Goal: Information Seeking & Learning: Stay updated

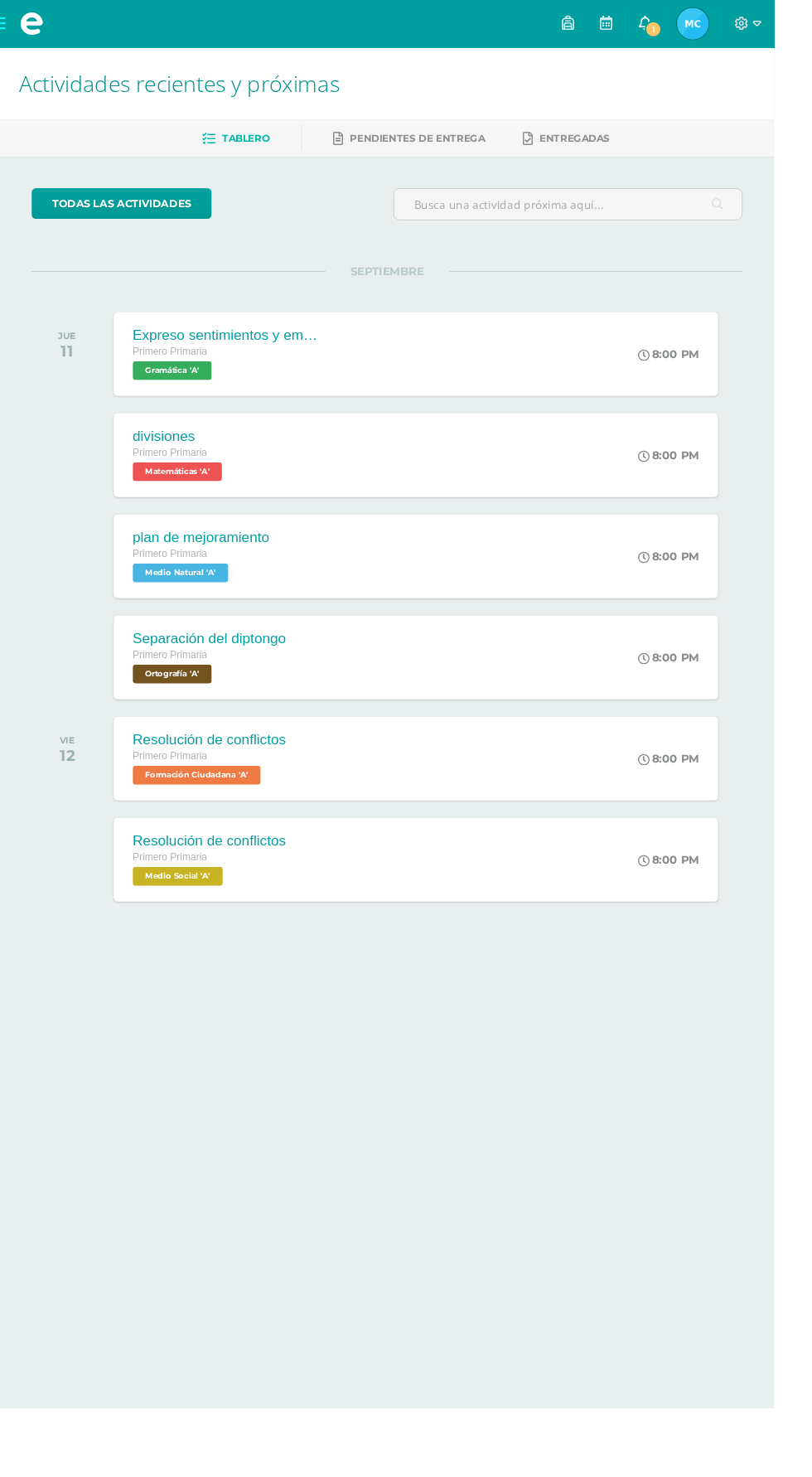
click at [695, 24] on span "1" at bounding box center [686, 31] width 18 height 18
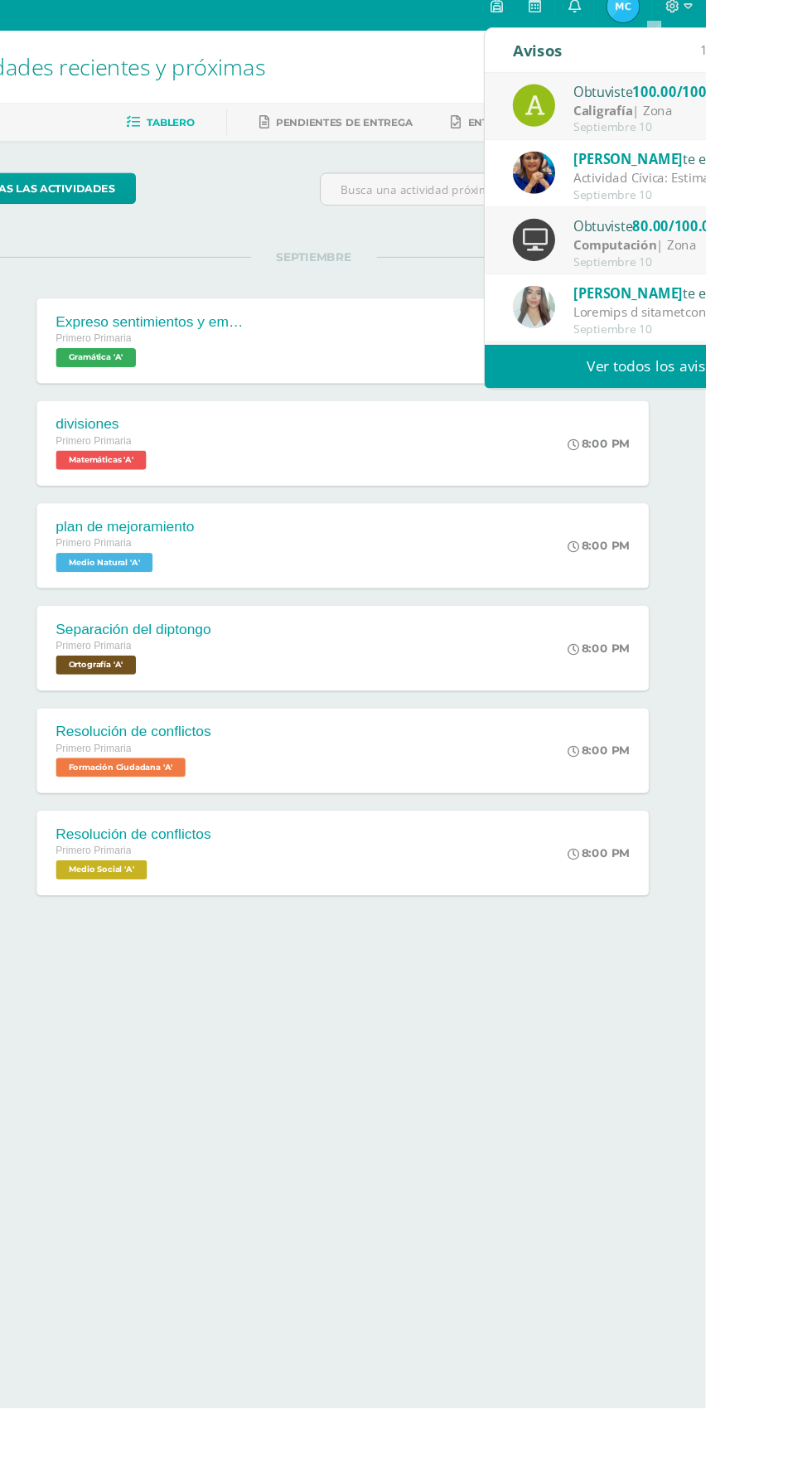
click at [811, 347] on div at bounding box center [791, 342] width 231 height 19
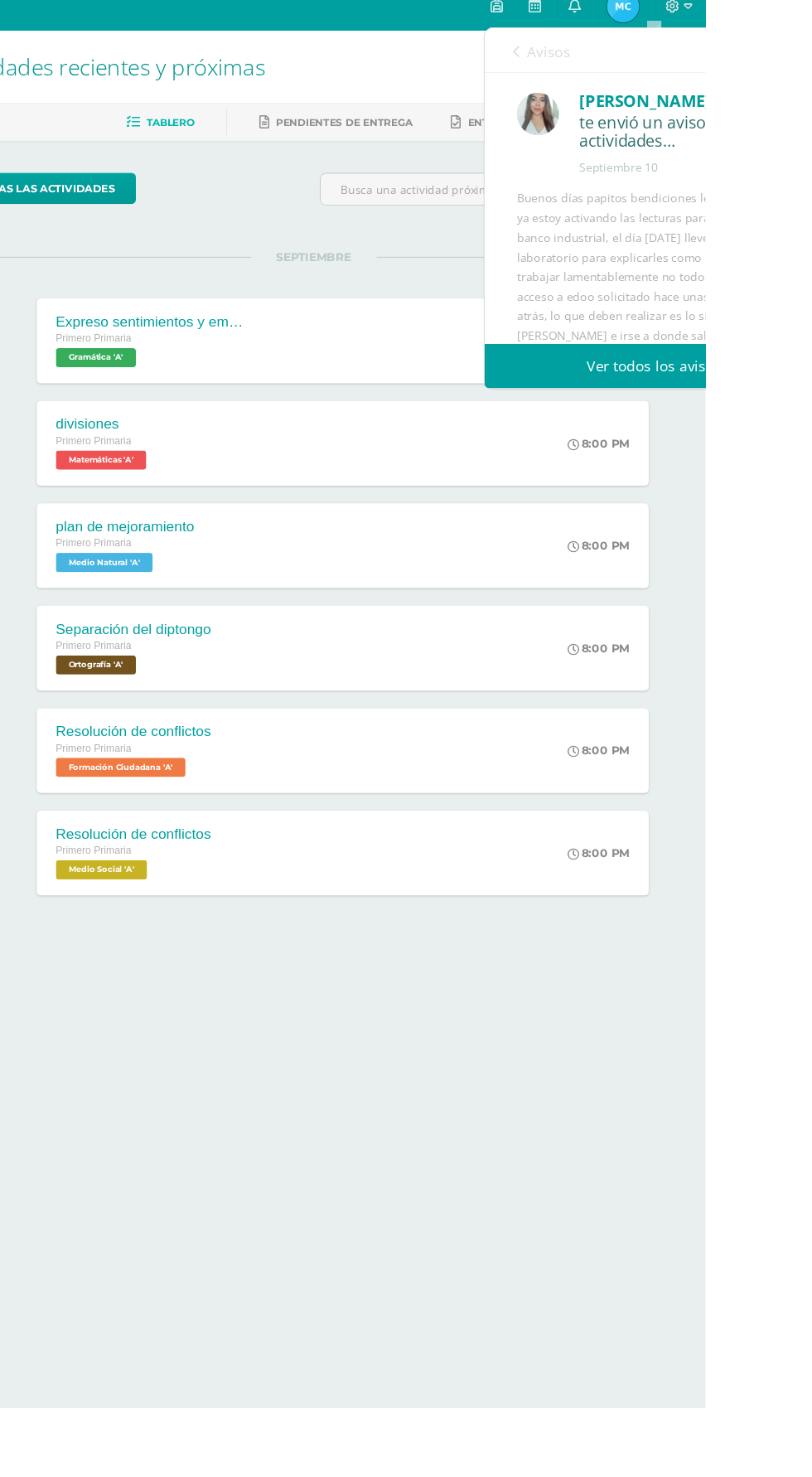
click at [805, 284] on div "Buenos días papitos bendiciones les comento que ya estoy activando las lecturas…" at bounding box center [758, 487] width 284 height 548
click at [788, 221] on div "Buenos días papitos bendiciones les comento que ya estoy activando las lecturas…" at bounding box center [758, 487] width 284 height 548
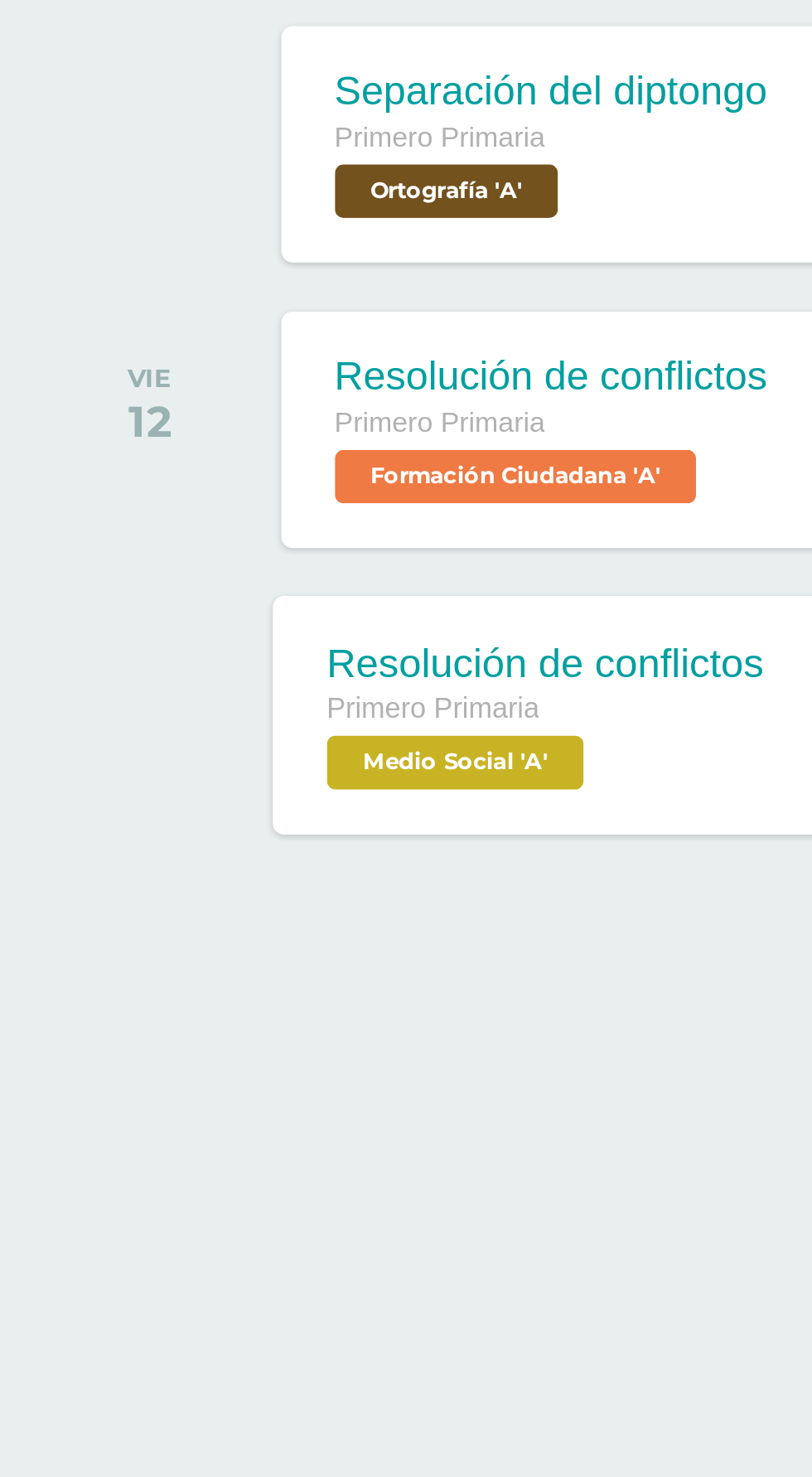
click at [166, 917] on span "Medio Social 'A'" at bounding box center [183, 919] width 95 height 20
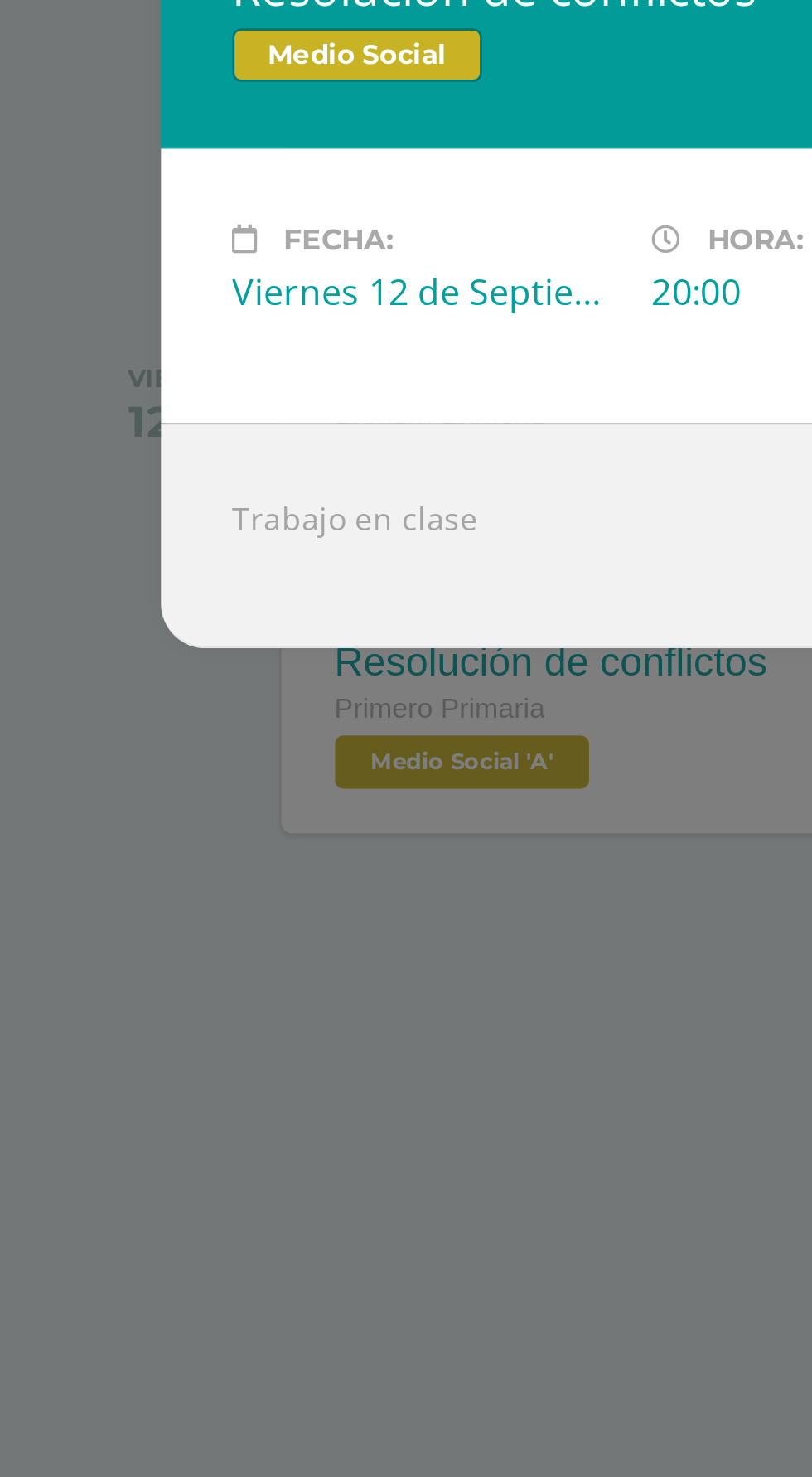
click at [161, 957] on div "Resolución de conflictos Medio Social Fecha: [DATE] Hora: 20:00 División:" at bounding box center [406, 738] width 812 height 1477
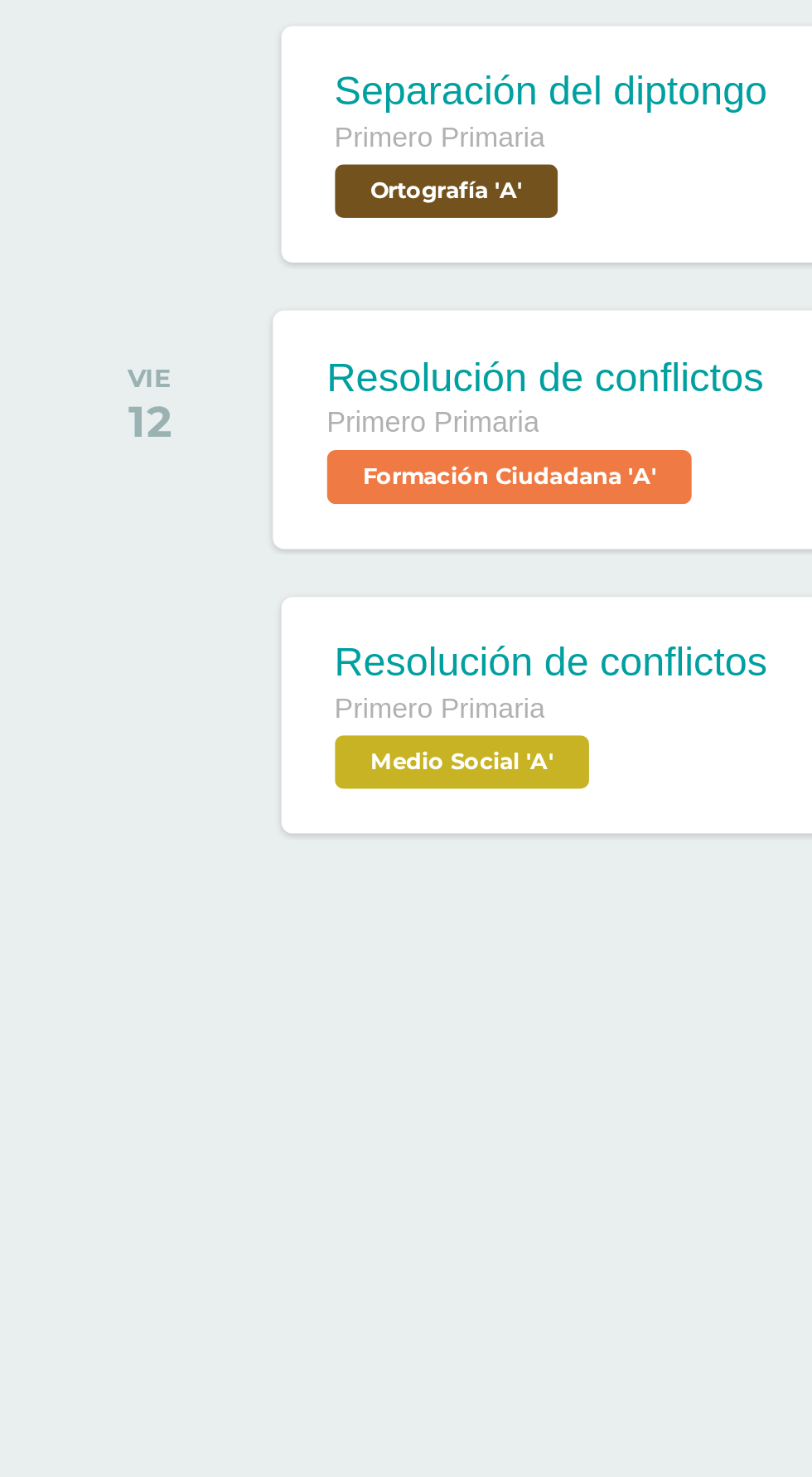
click at [243, 814] on span "Formación Ciudadana 'A'" at bounding box center [204, 813] width 136 height 20
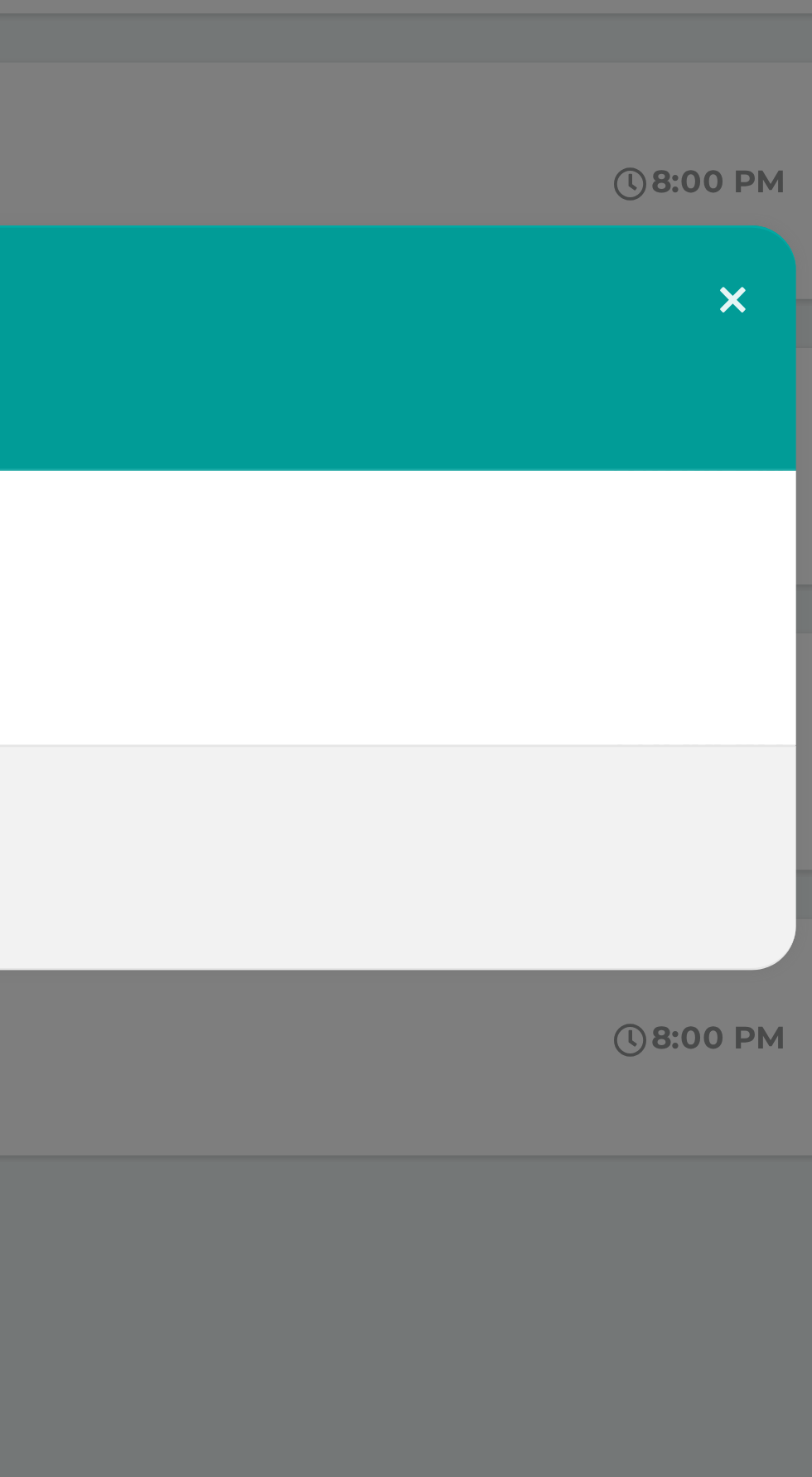
click at [724, 614] on button at bounding box center [714, 629] width 47 height 56
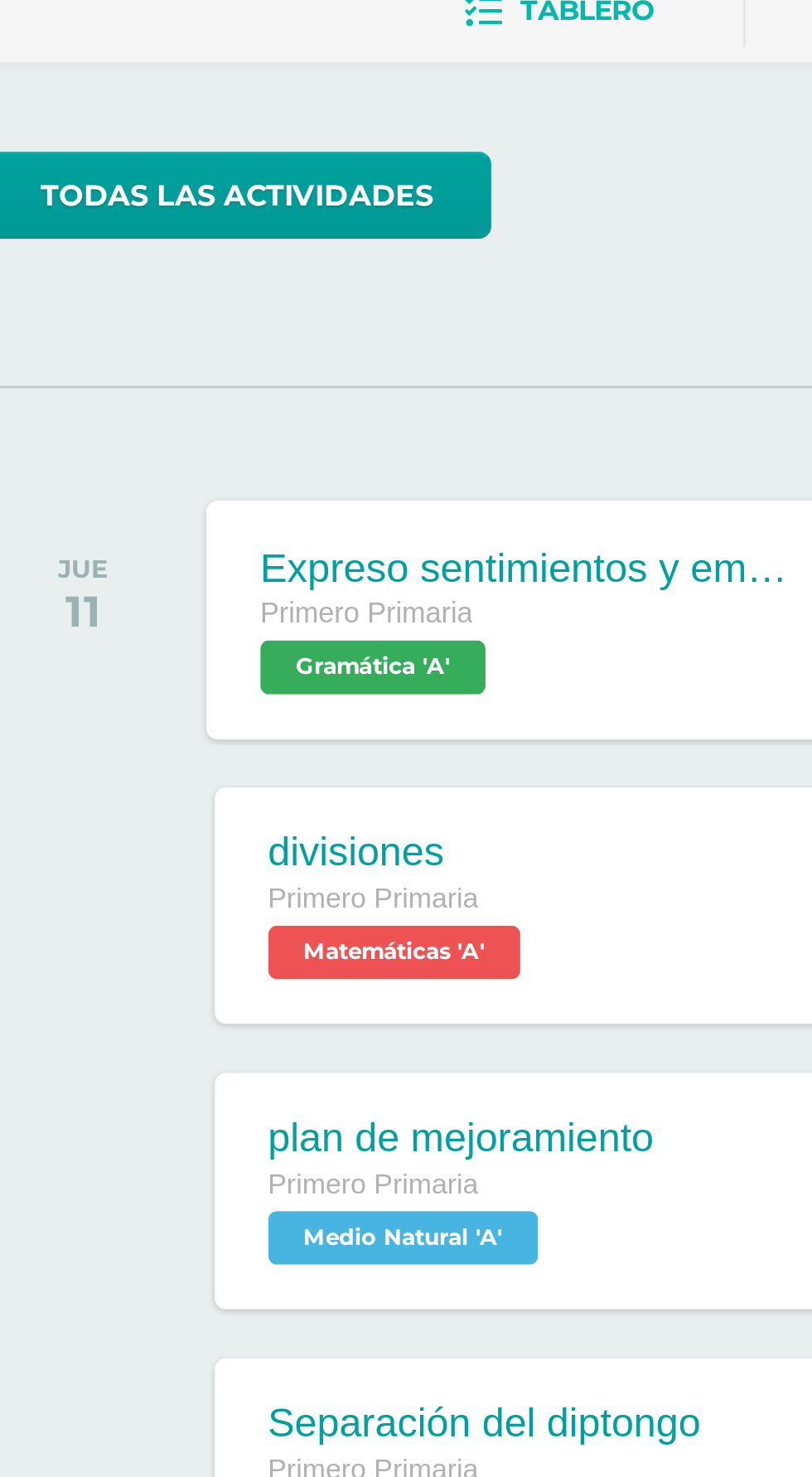
click at [215, 384] on span "Gramática 'A'" at bounding box center [178, 389] width 84 height 20
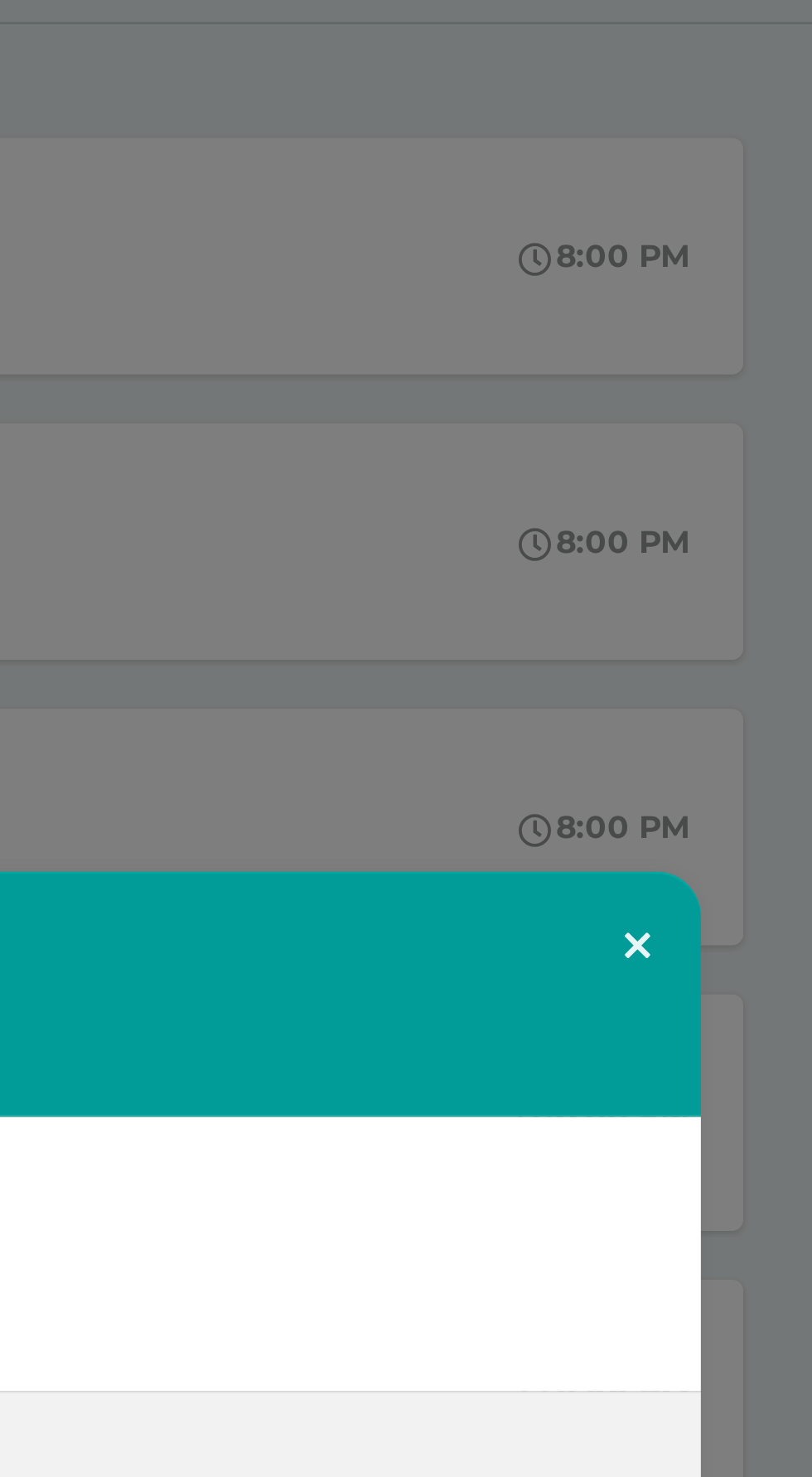
click at [715, 632] on button at bounding box center [714, 629] width 47 height 56
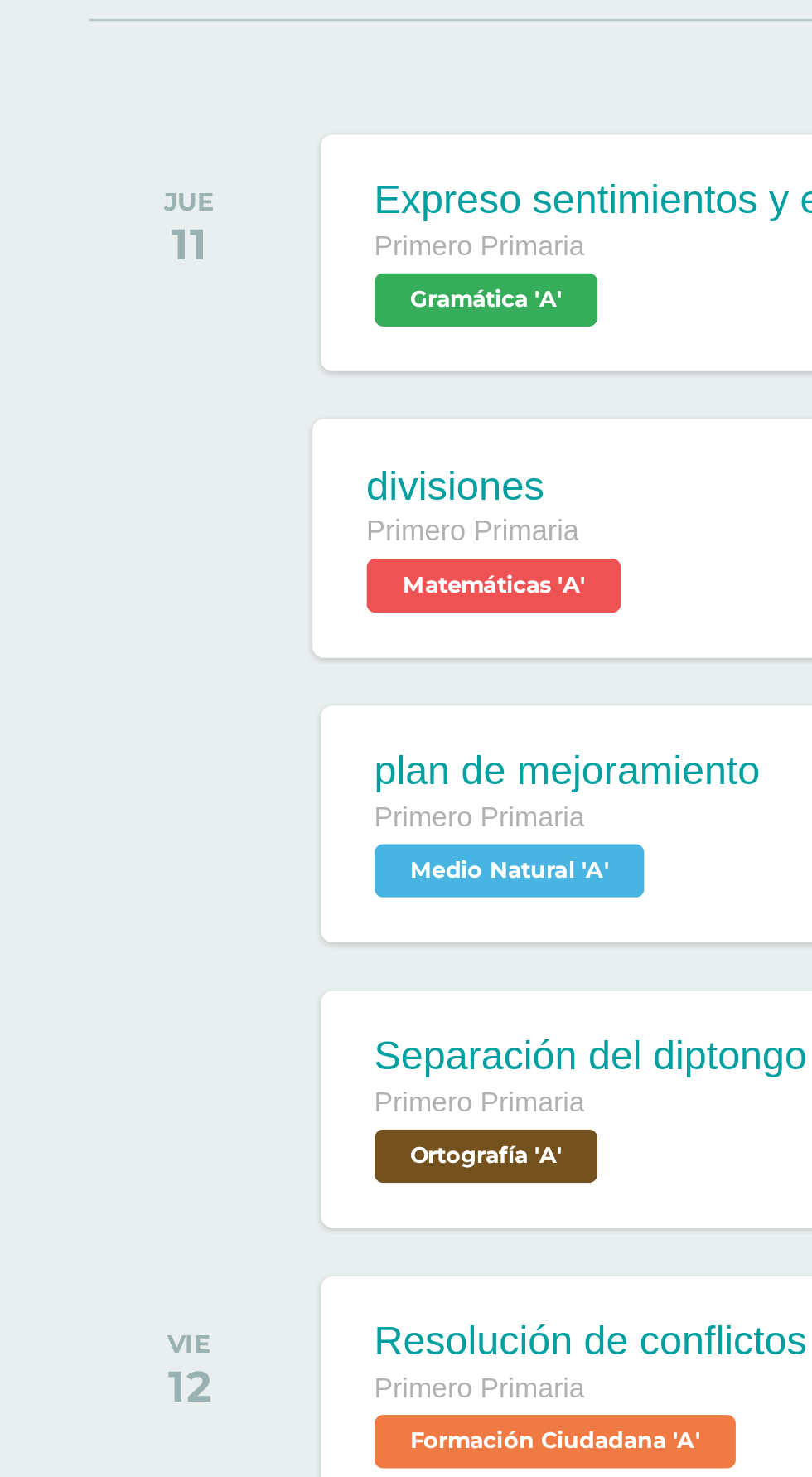
click at [194, 491] on span "Matemáticas 'A'" at bounding box center [183, 495] width 94 height 20
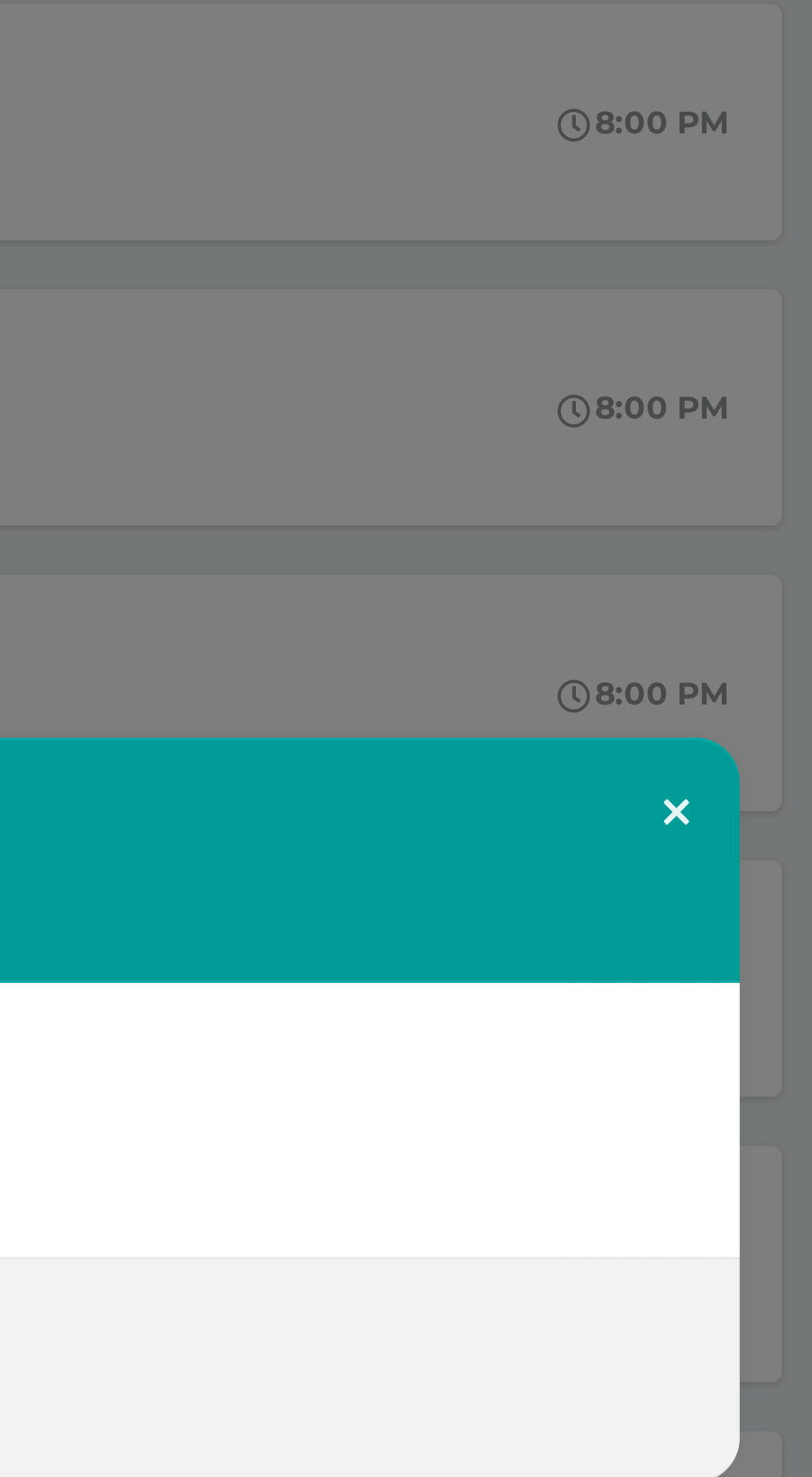
click at [706, 625] on button at bounding box center [714, 629] width 47 height 56
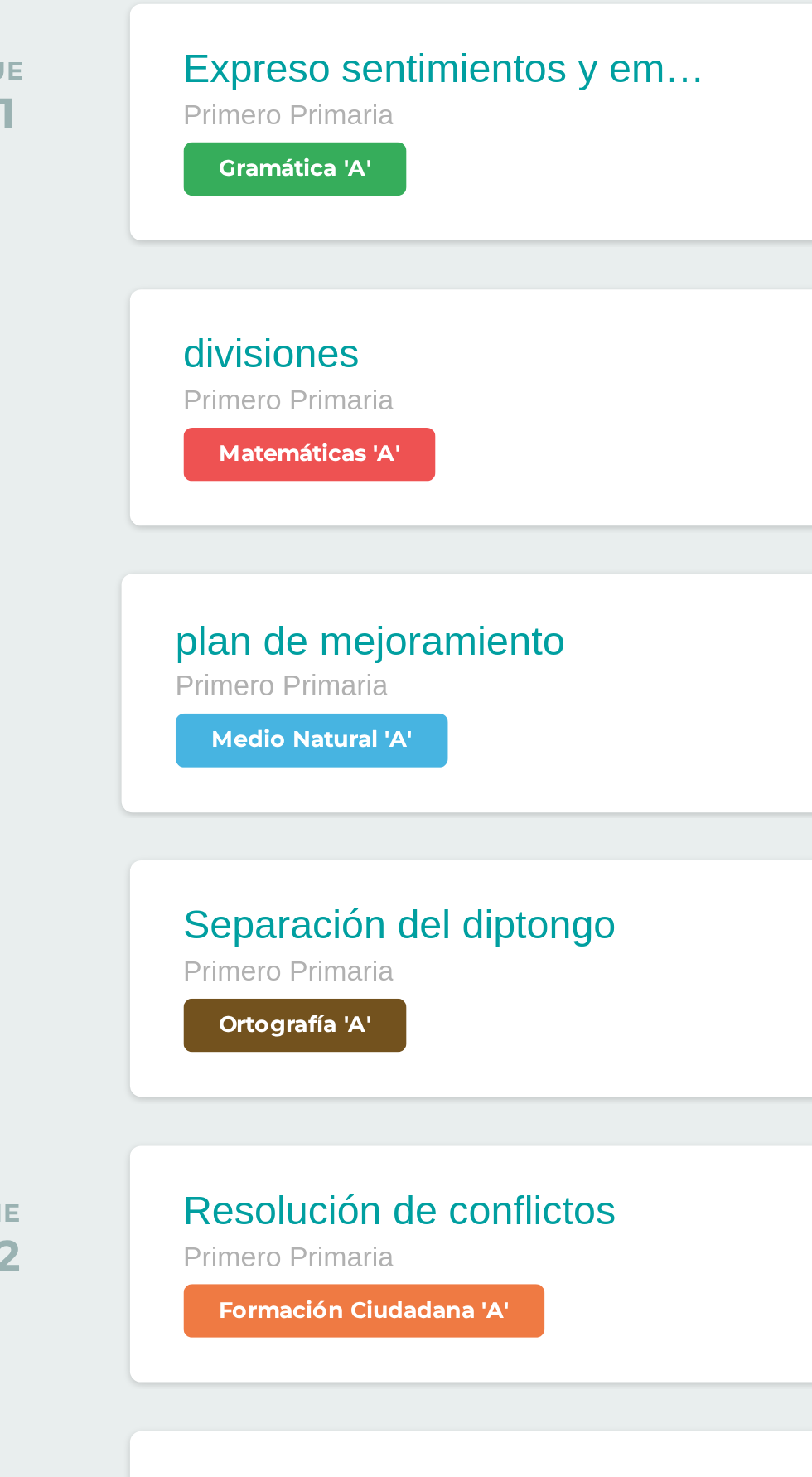
click at [267, 596] on div "Primero Primaria Medio Natural 'A'" at bounding box center [209, 592] width 145 height 38
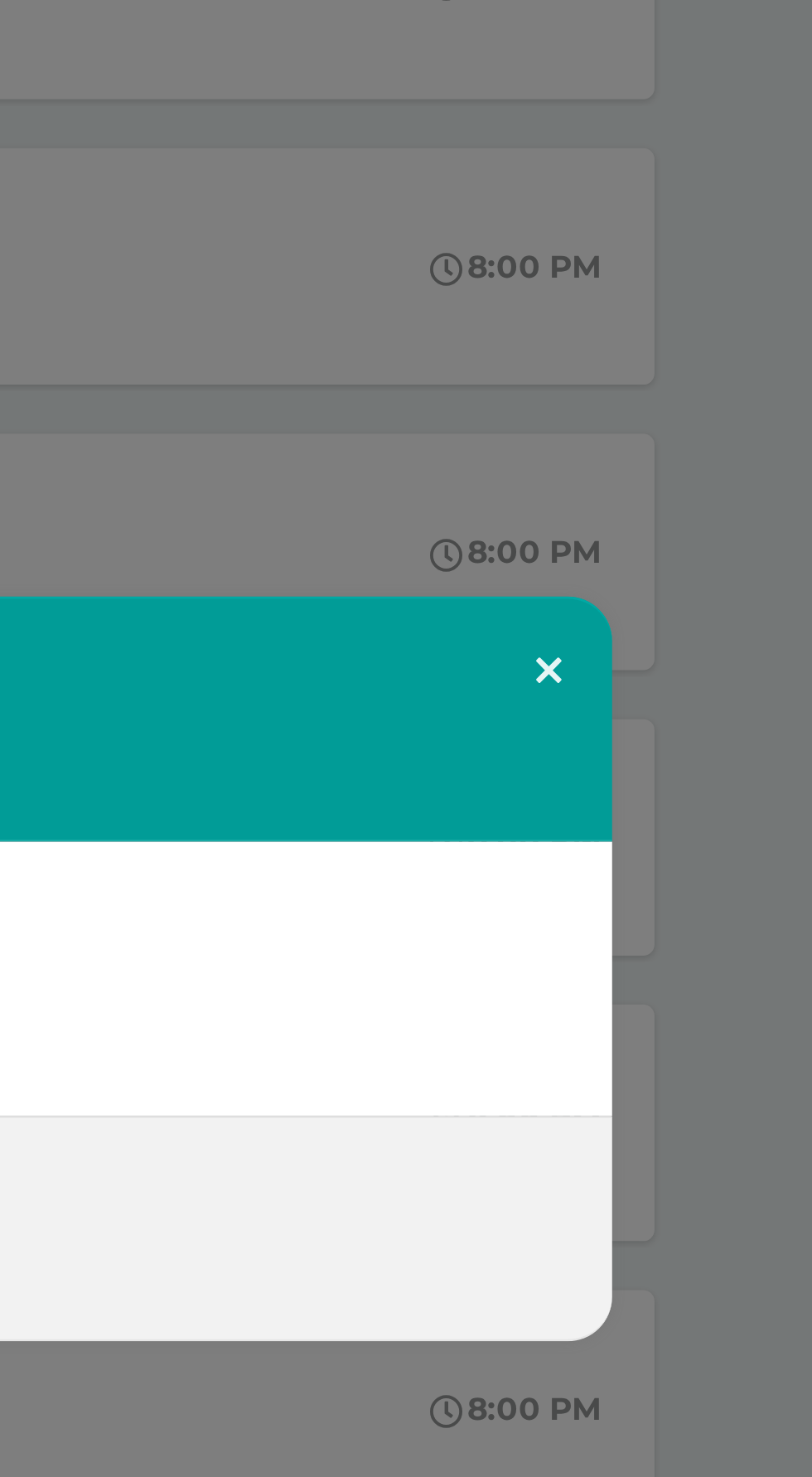
click at [716, 629] on button at bounding box center [714, 629] width 47 height 56
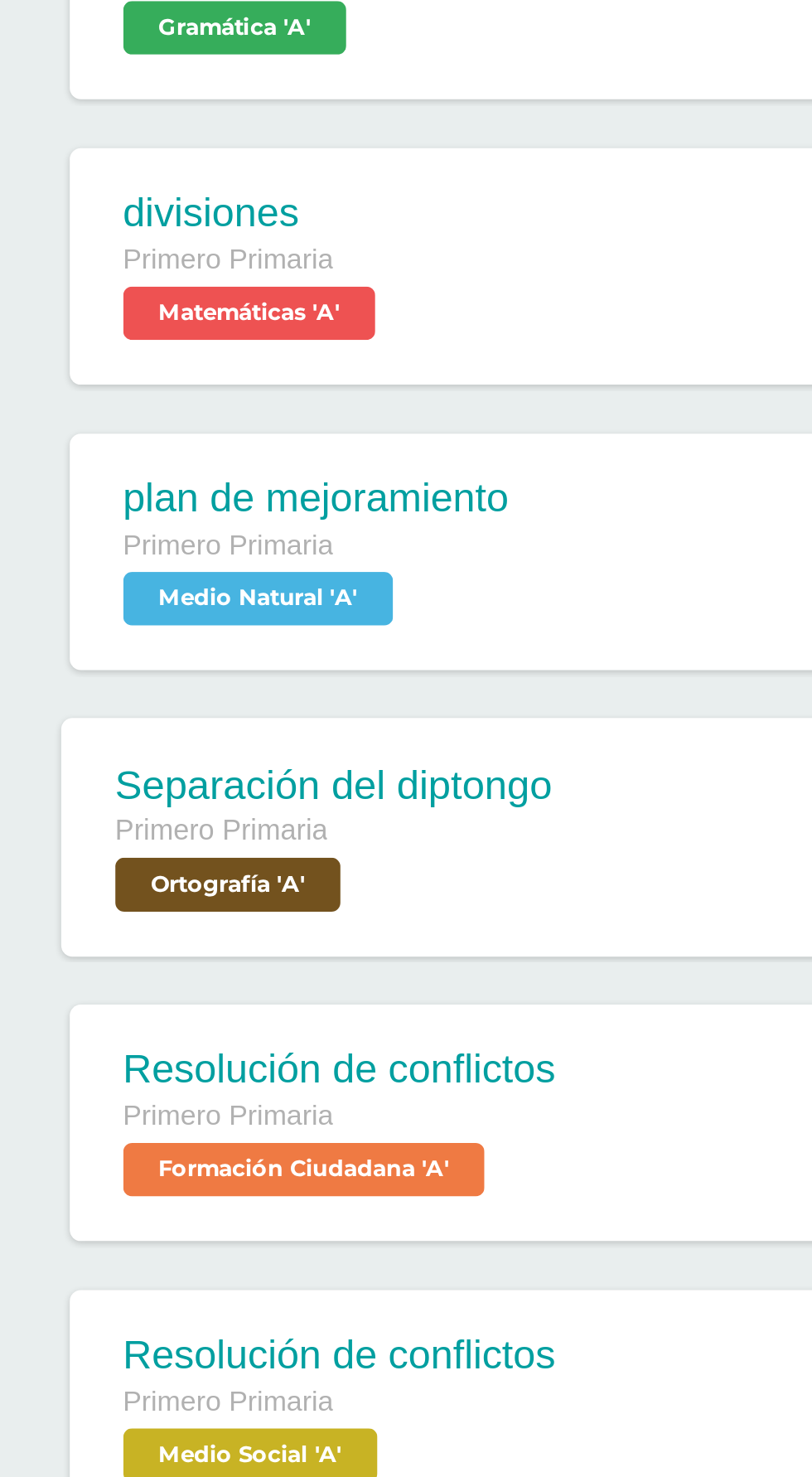
click at [219, 712] on span "Ortografía 'A'" at bounding box center [178, 708] width 84 height 20
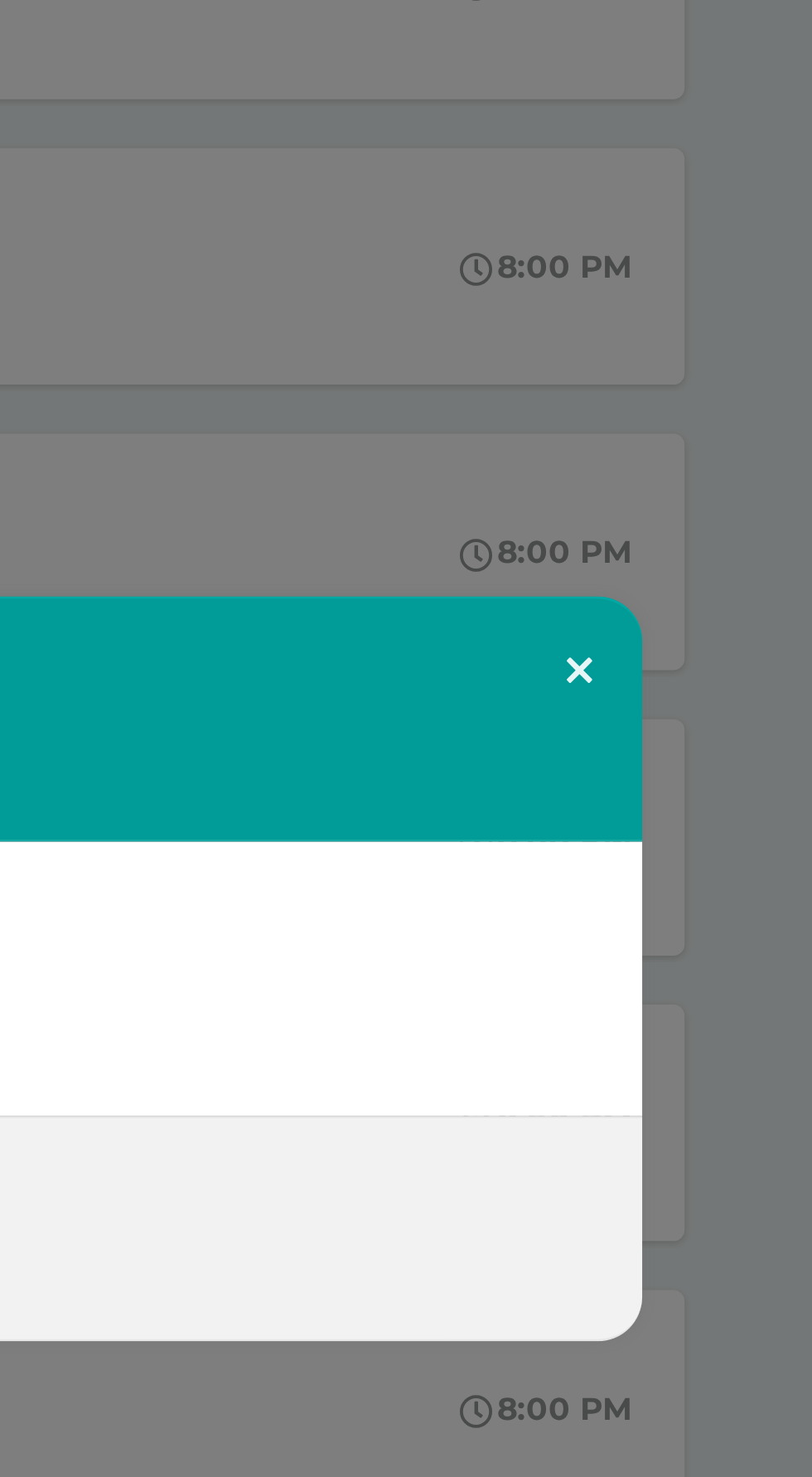
click at [718, 630] on button at bounding box center [714, 629] width 47 height 56
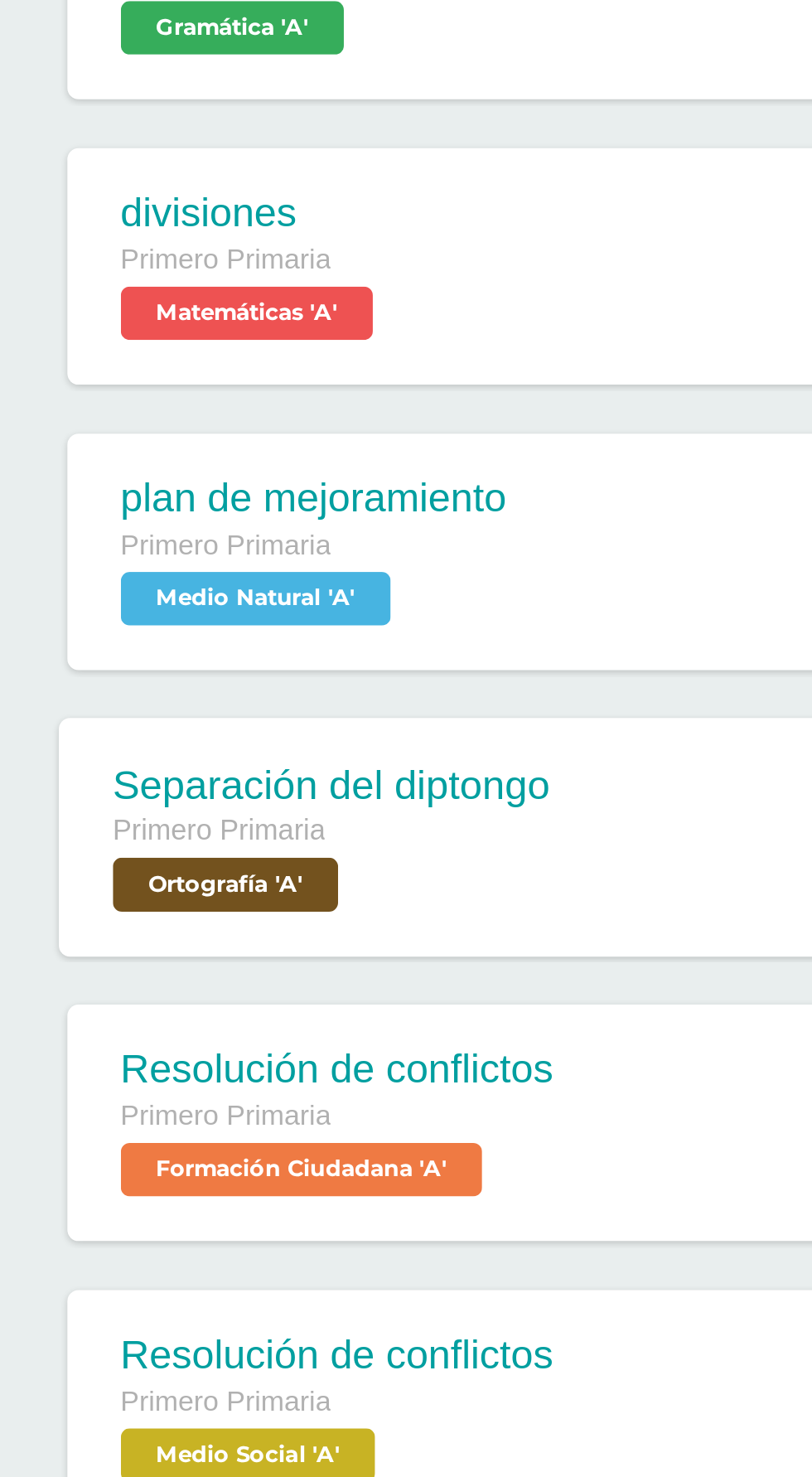
click at [233, 709] on div "Primero Primaria Ortografía 'A'" at bounding box center [217, 698] width 163 height 38
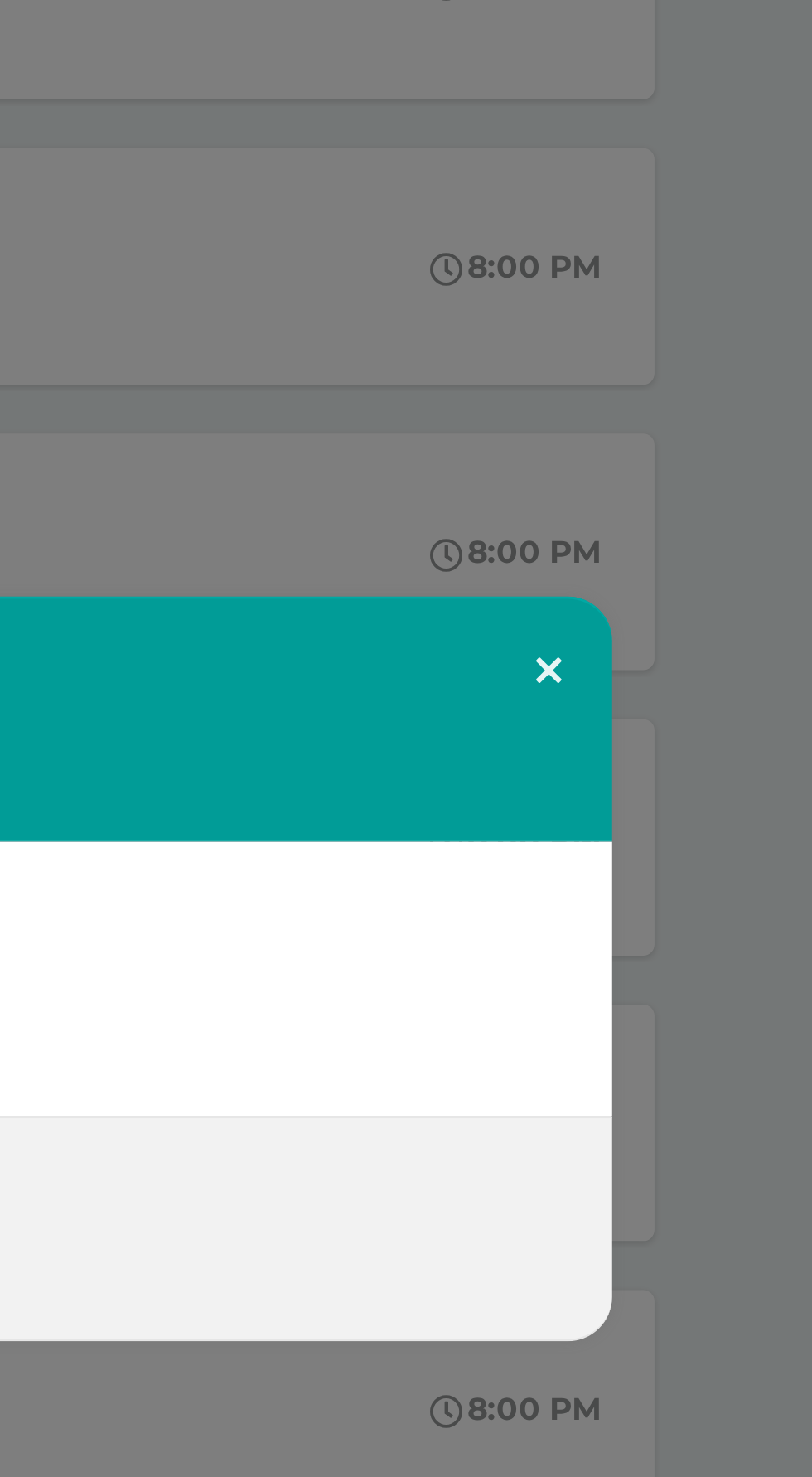
click at [726, 629] on button at bounding box center [714, 629] width 47 height 56
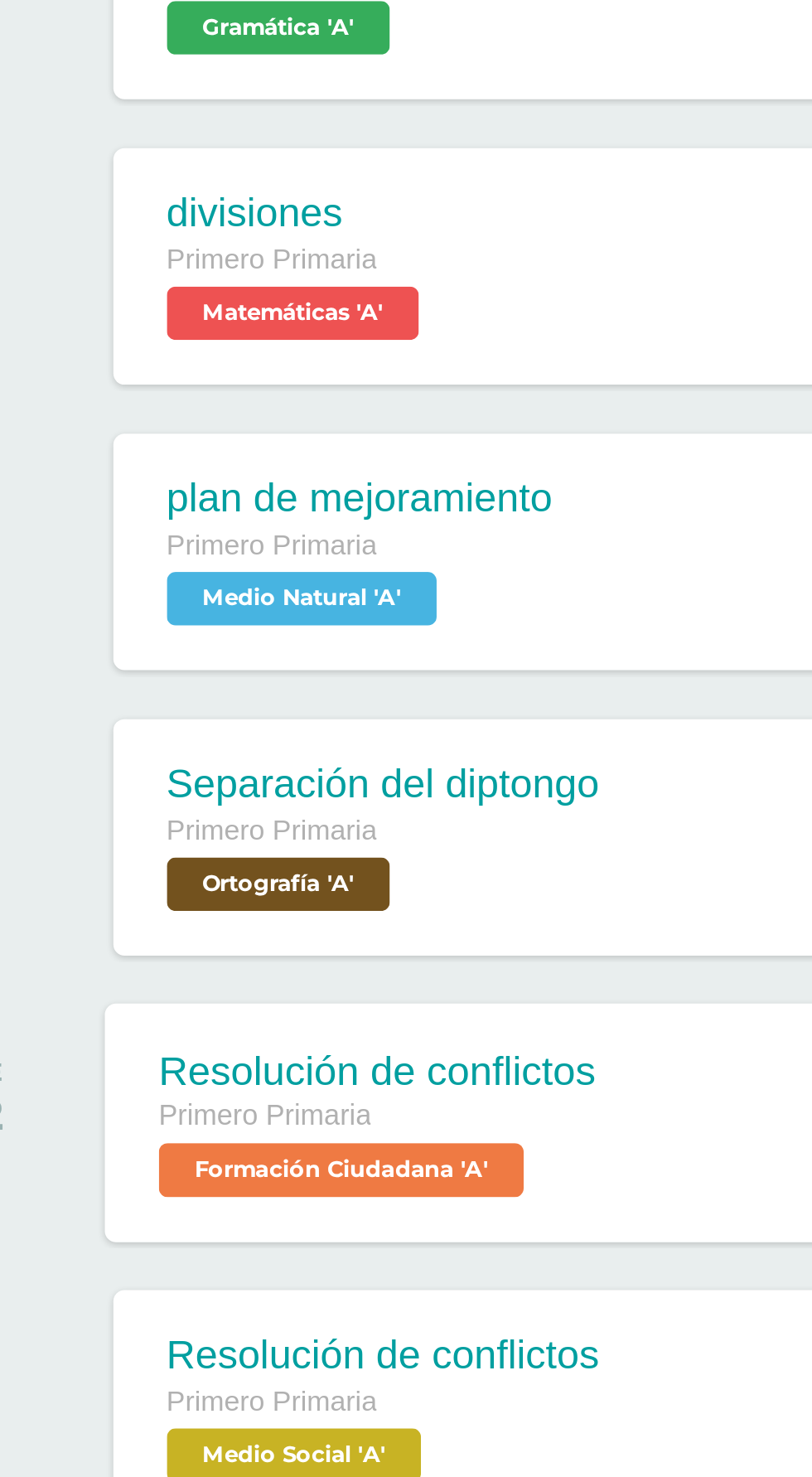
click at [248, 801] on div "Primero Primaria" at bounding box center [217, 794] width 163 height 18
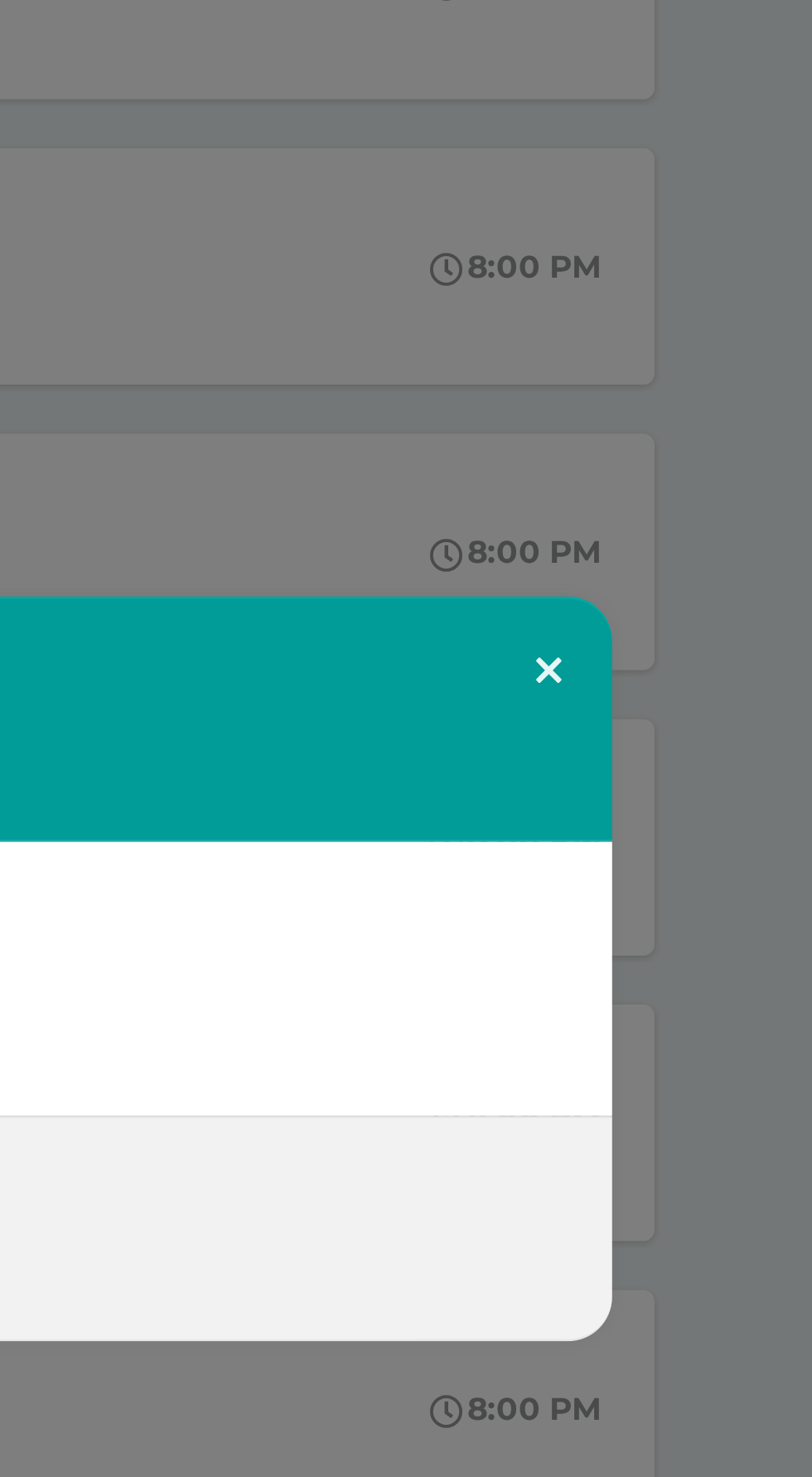
click at [724, 632] on button at bounding box center [714, 629] width 47 height 56
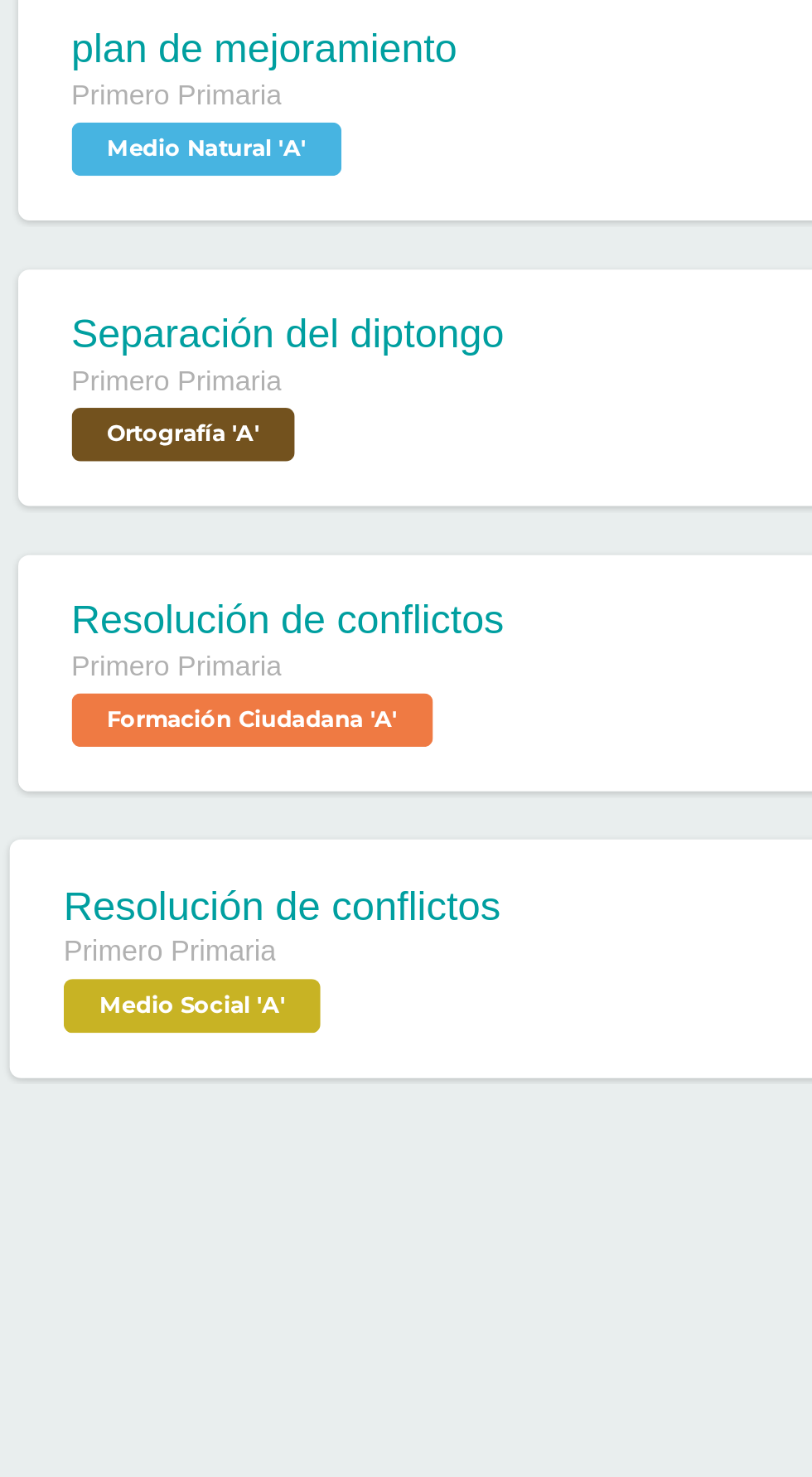
click at [223, 907] on div "Primero Primaria" at bounding box center [217, 900] width 163 height 18
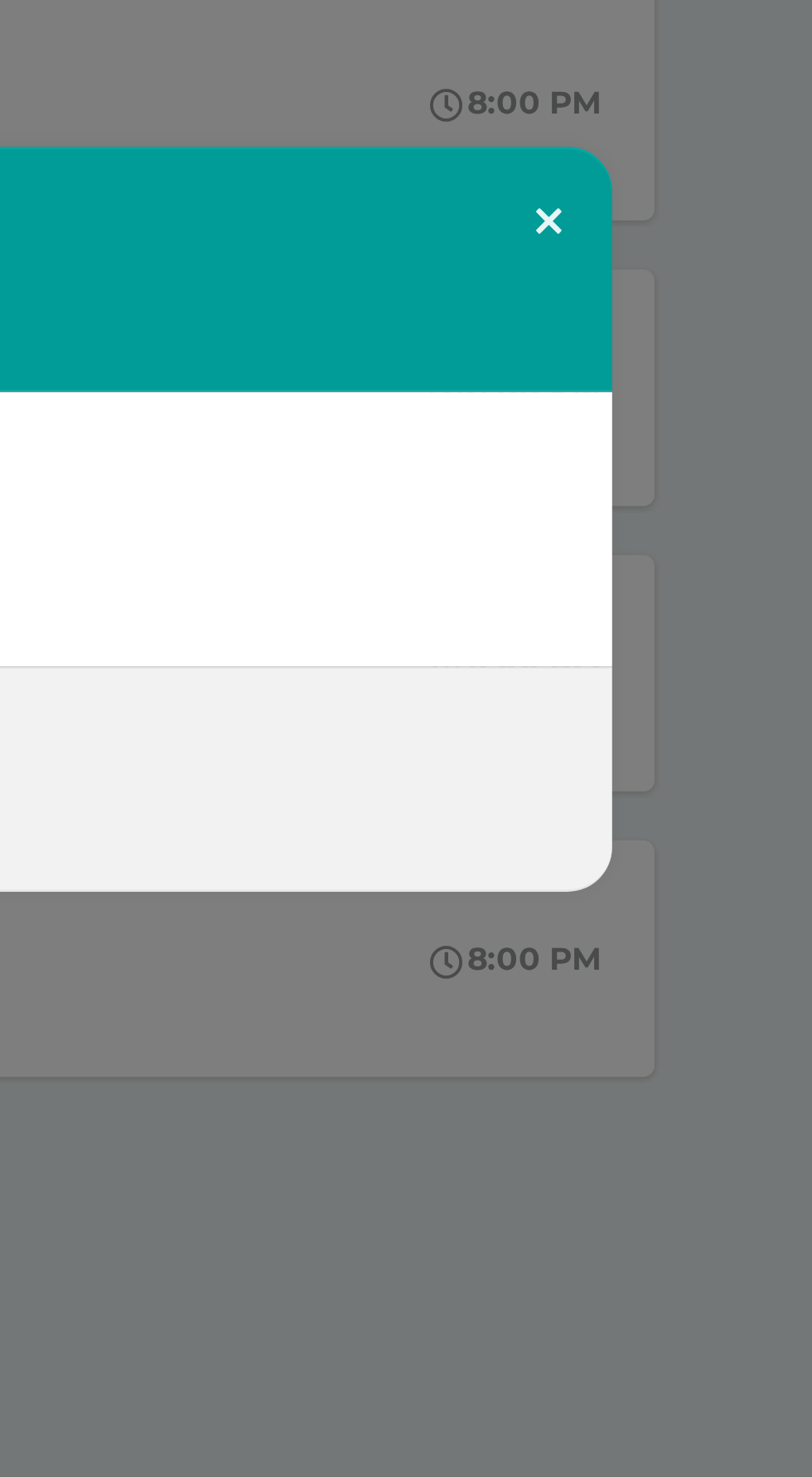
click at [722, 657] on button at bounding box center [714, 629] width 47 height 56
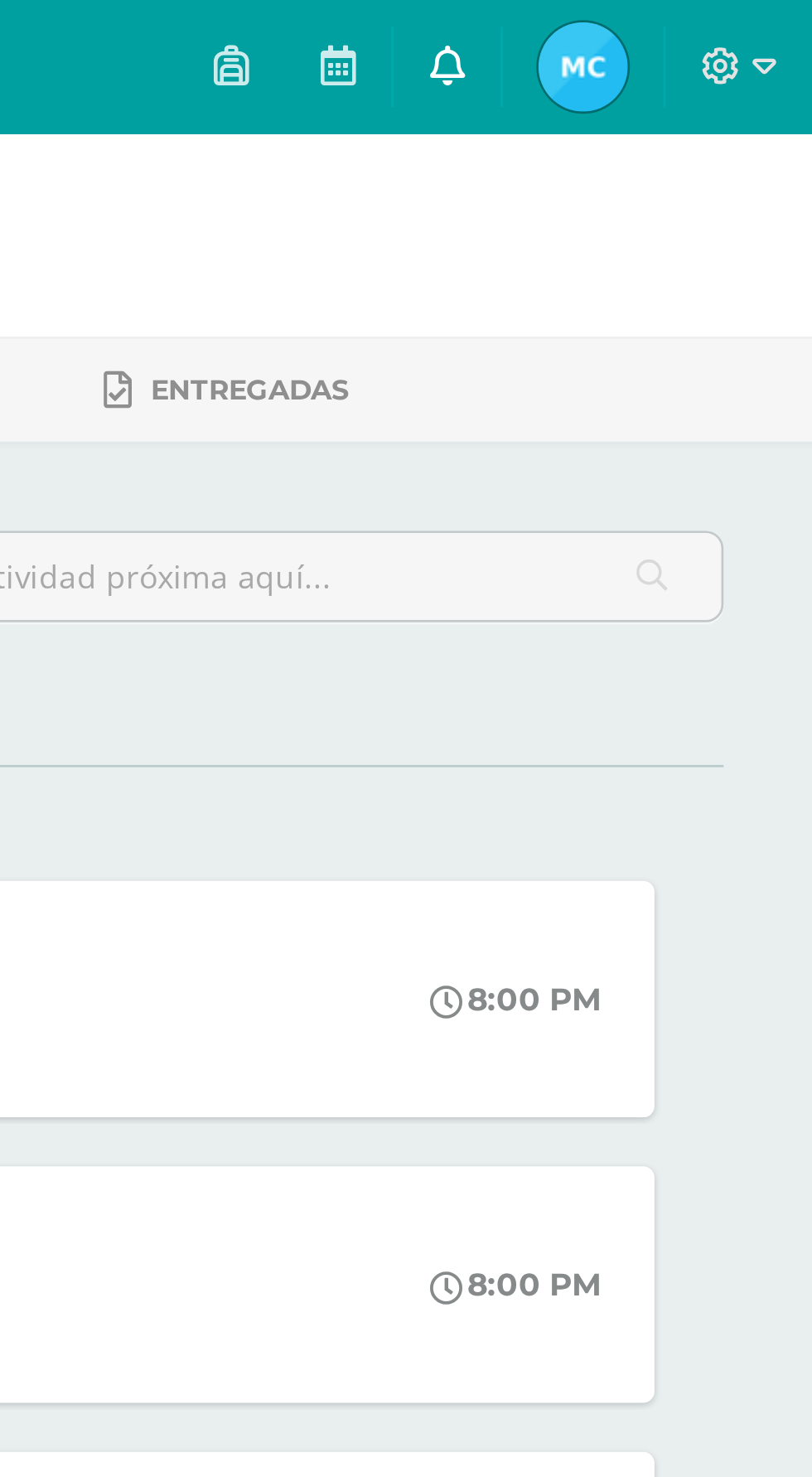
click at [683, 24] on icon at bounding box center [676, 24] width 14 height 15
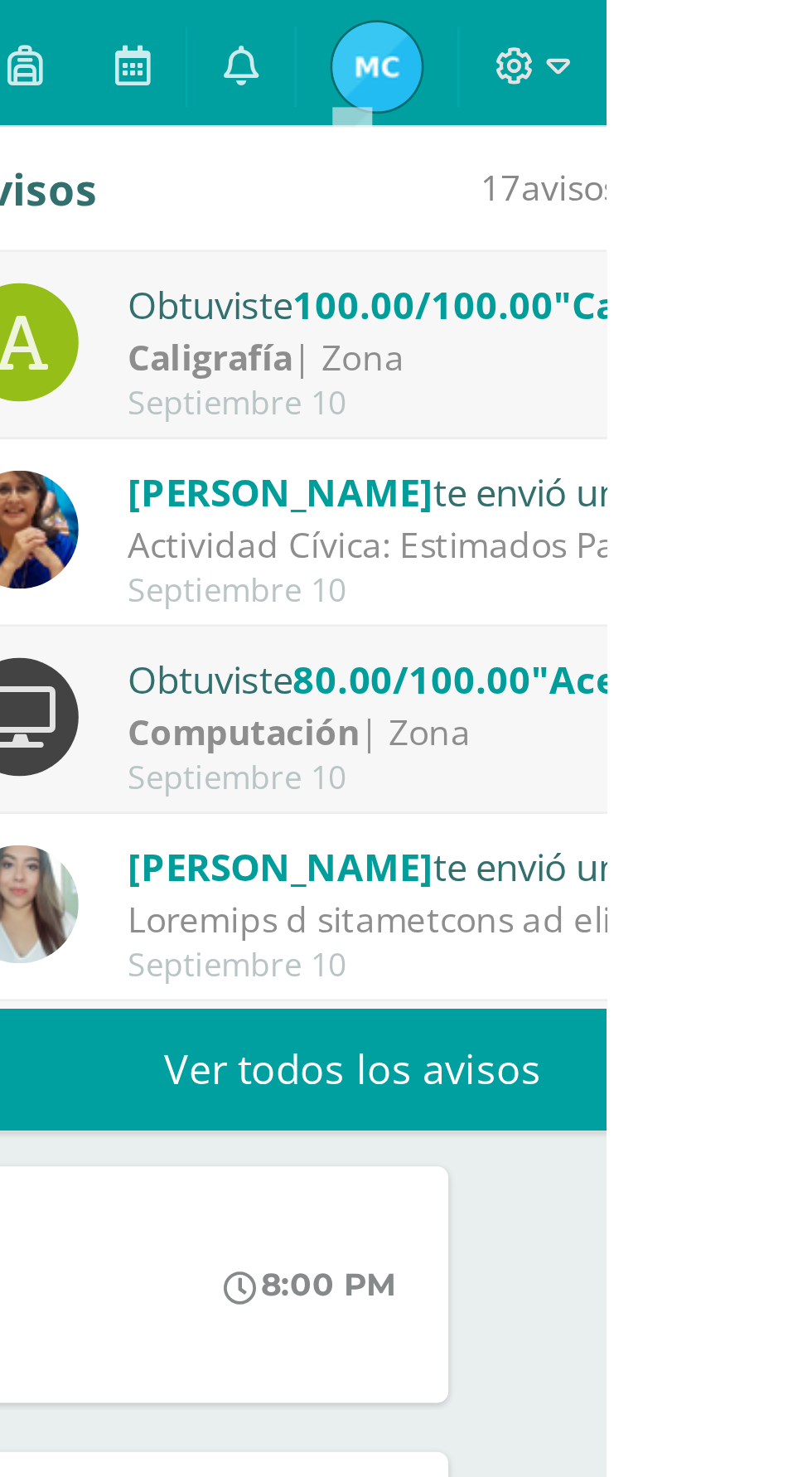
click at [695, 401] on link "Ver todos los avisos" at bounding box center [718, 398] width 351 height 45
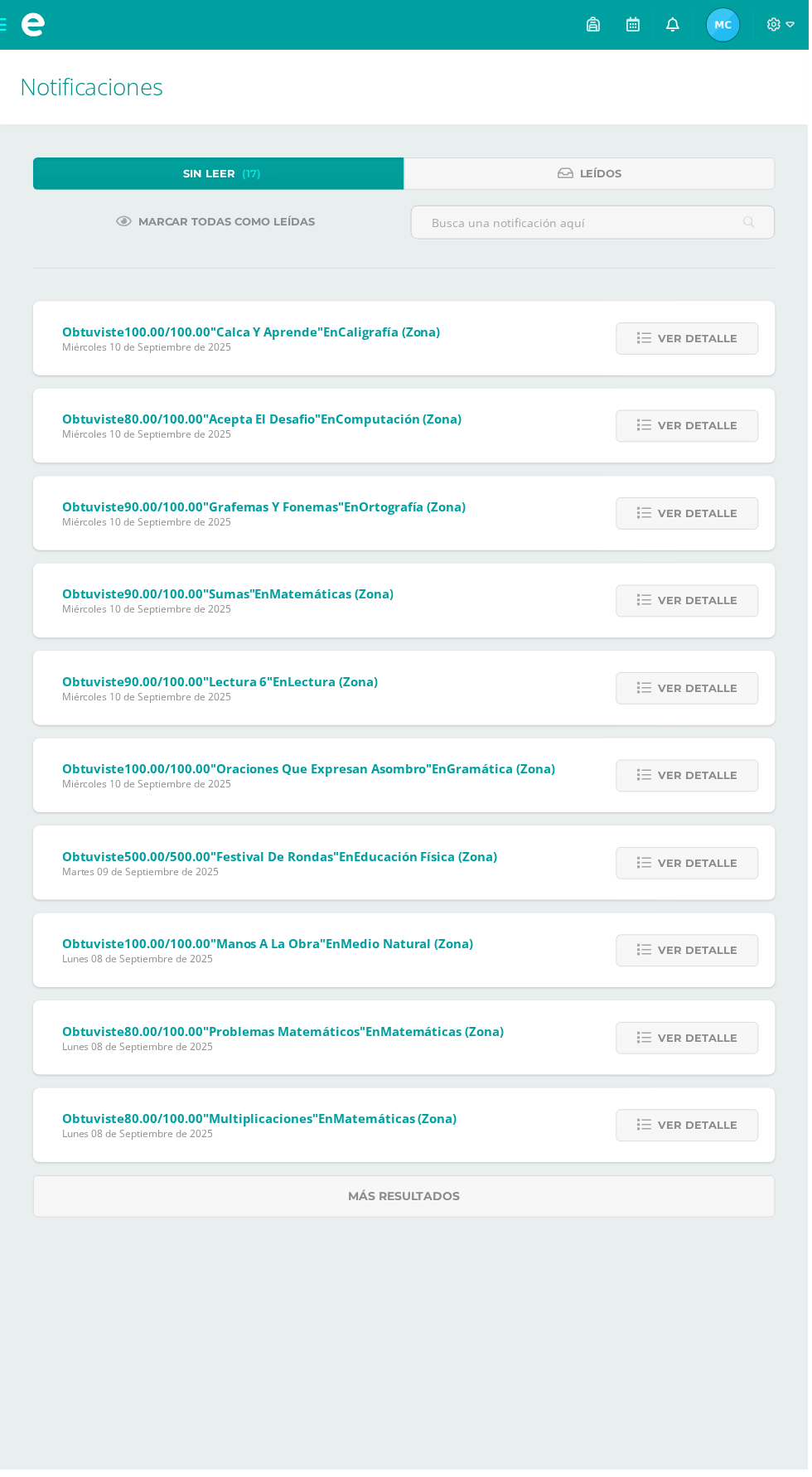
click at [689, 24] on link at bounding box center [677, 25] width 40 height 50
